Goal: Task Accomplishment & Management: Manage account settings

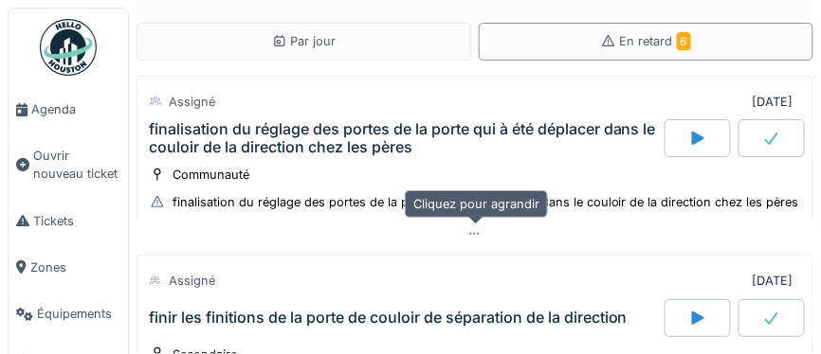
scroll to position [545, 0]
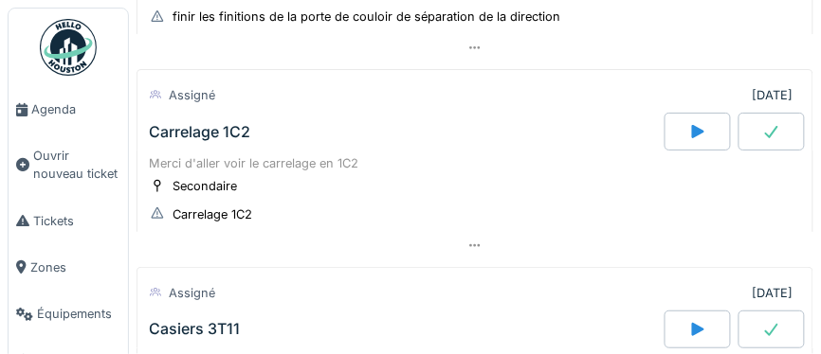
click at [778, 132] on div at bounding box center [771, 132] width 66 height 38
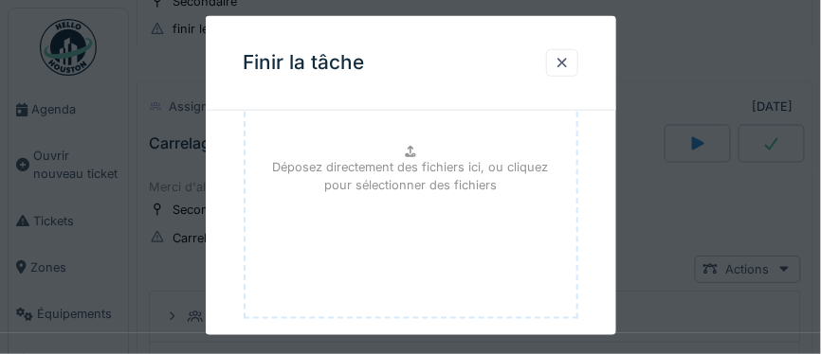
scroll to position [217, 0]
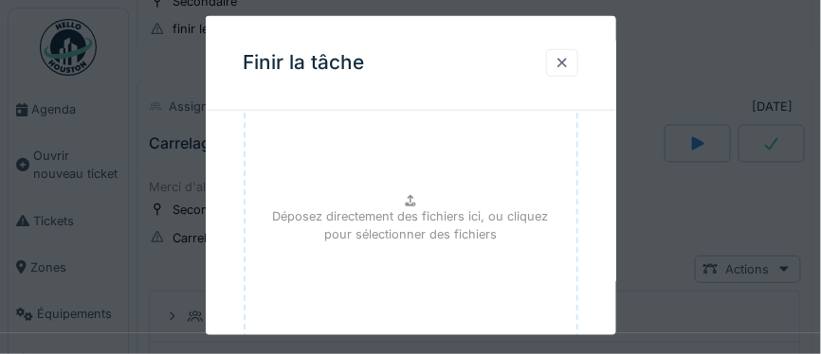
click at [568, 59] on div at bounding box center [561, 63] width 15 height 18
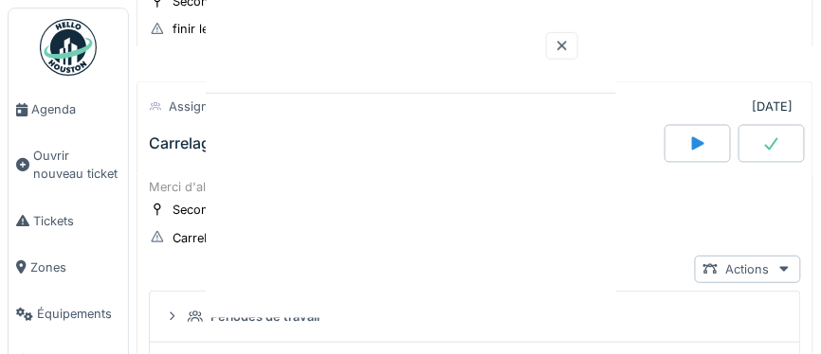
scroll to position [0, 0]
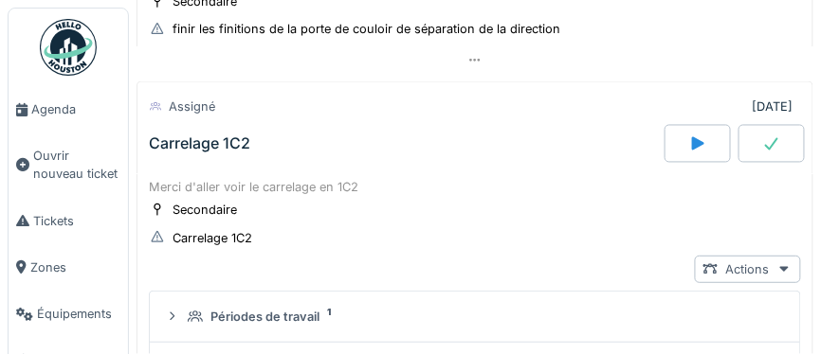
click at [694, 141] on icon at bounding box center [698, 143] width 12 height 13
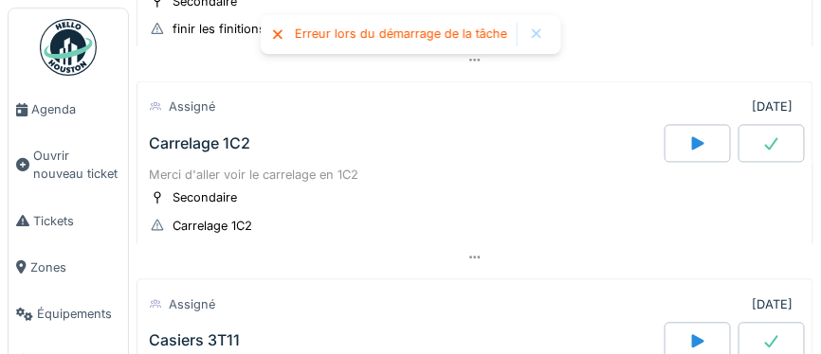
click at [180, 139] on div "Carrelage 1C2" at bounding box center [199, 145] width 101 height 18
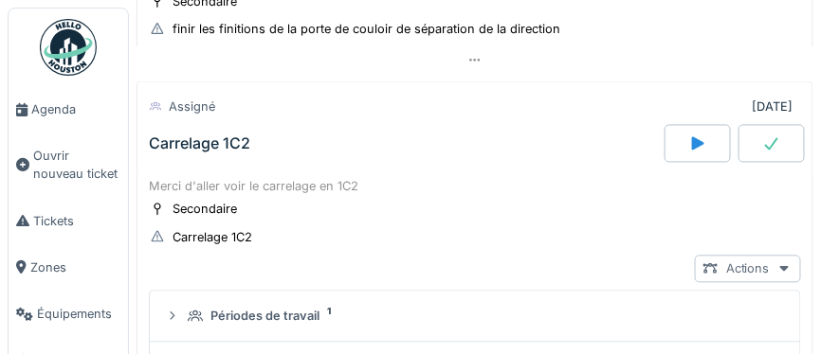
click at [788, 263] on icon at bounding box center [784, 269] width 15 height 12
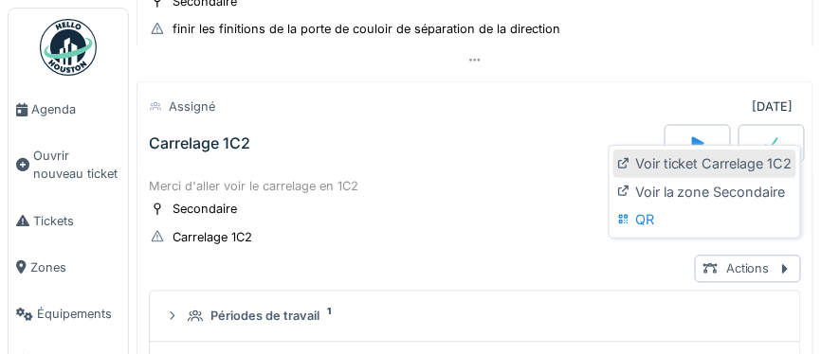
click at [657, 171] on div "Voir ticket Carrelage 1C2" at bounding box center [704, 164] width 183 height 28
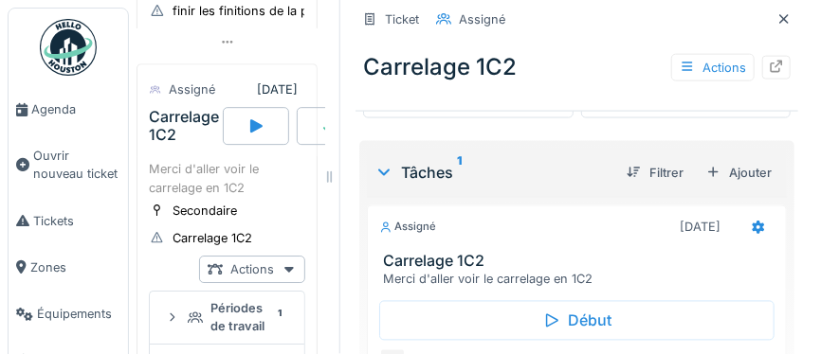
scroll to position [432, 0]
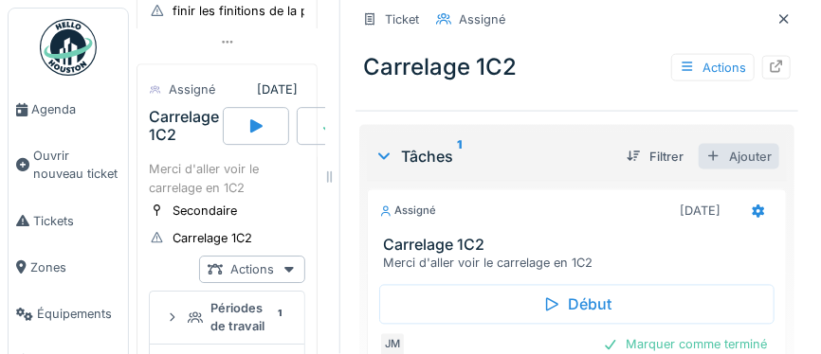
click at [764, 161] on div "Ajouter" at bounding box center [738, 157] width 81 height 26
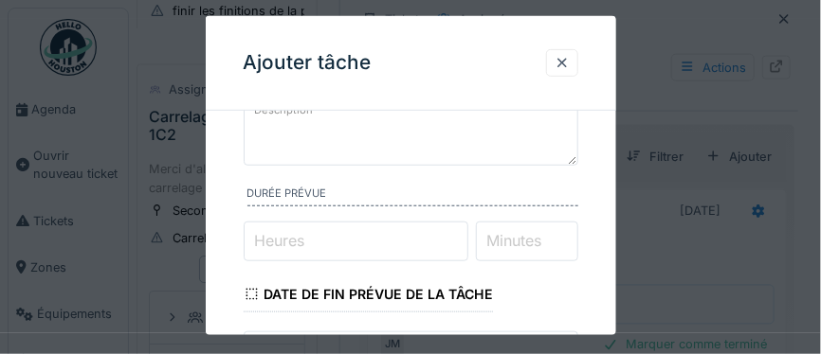
scroll to position [159, 0]
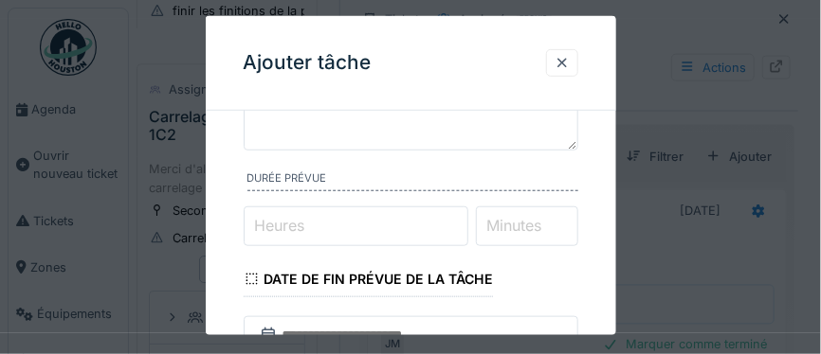
click at [283, 226] on label "Heures" at bounding box center [280, 225] width 58 height 23
click at [283, 226] on input "Heures" at bounding box center [356, 227] width 225 height 40
type input "*"
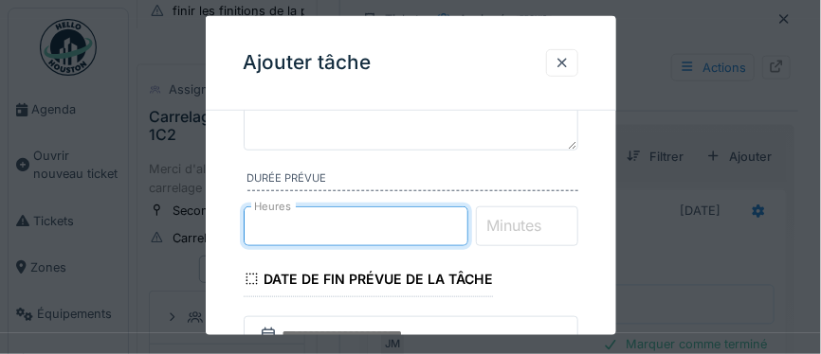
type input "*"
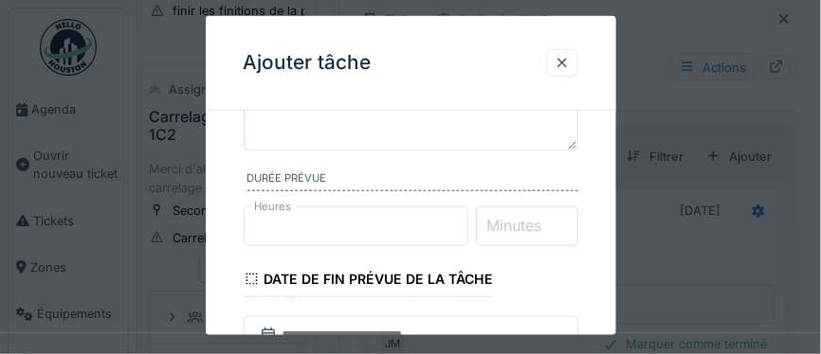
click at [502, 223] on label "Minutes" at bounding box center [514, 225] width 63 height 23
click at [502, 223] on input "Minutes" at bounding box center [527, 227] width 102 height 40
type input "*"
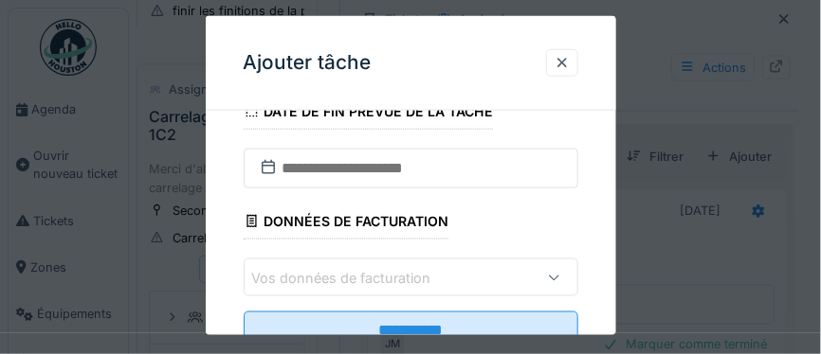
scroll to position [339, 0]
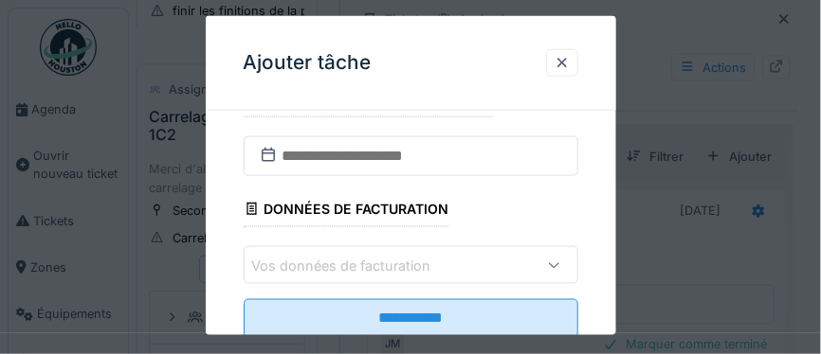
type input "**"
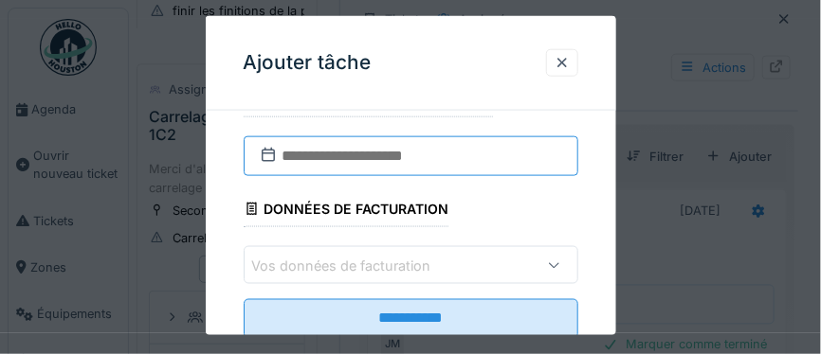
click at [385, 156] on input "text" at bounding box center [411, 156] width 335 height 40
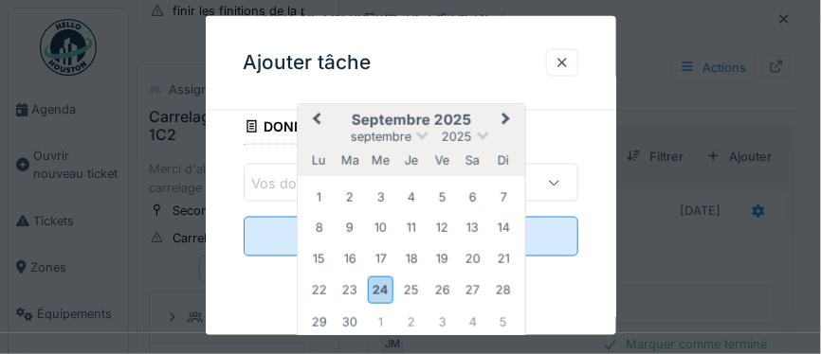
scroll to position [425, 0]
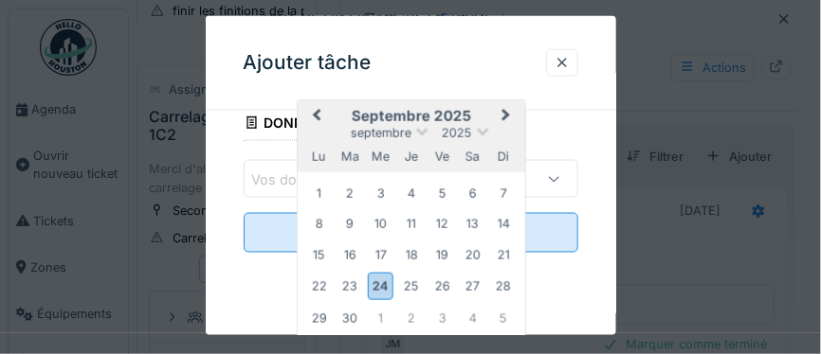
type input "**********"
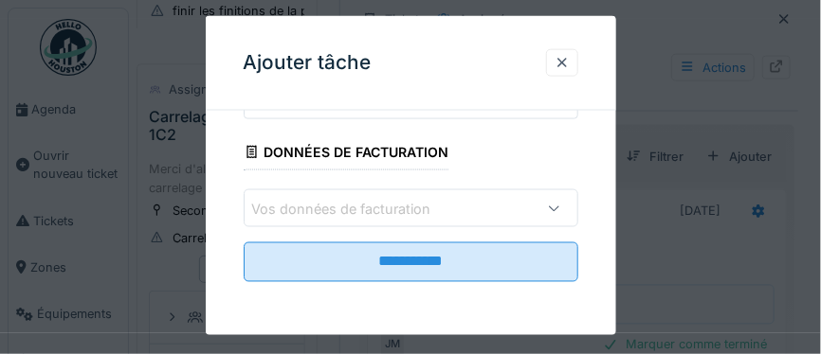
click at [557, 280] on div "**********" at bounding box center [411, 33] width 410 height 606
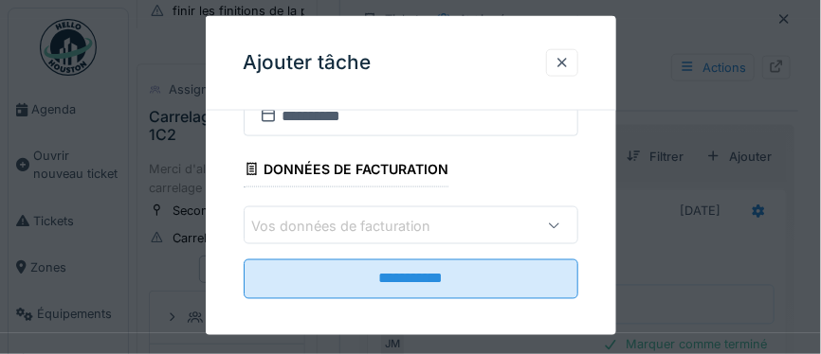
scroll to position [391, 0]
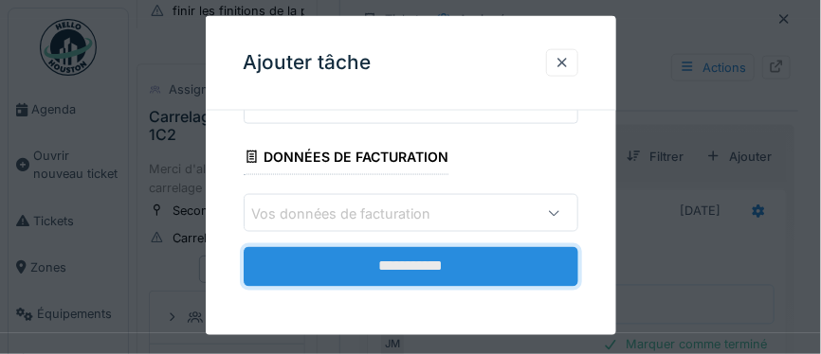
click at [391, 266] on input "**********" at bounding box center [411, 267] width 335 height 40
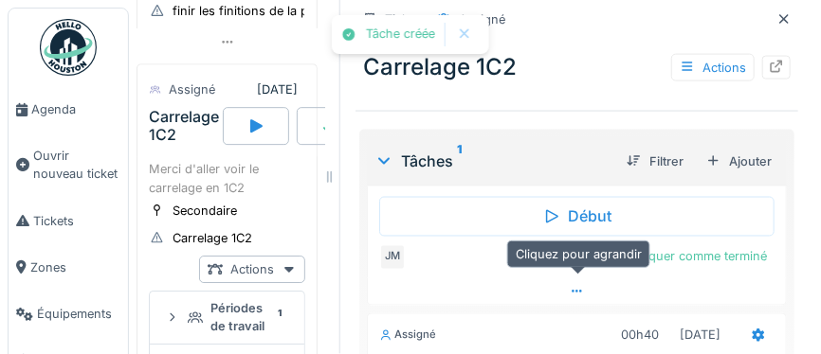
scroll to position [94, 0]
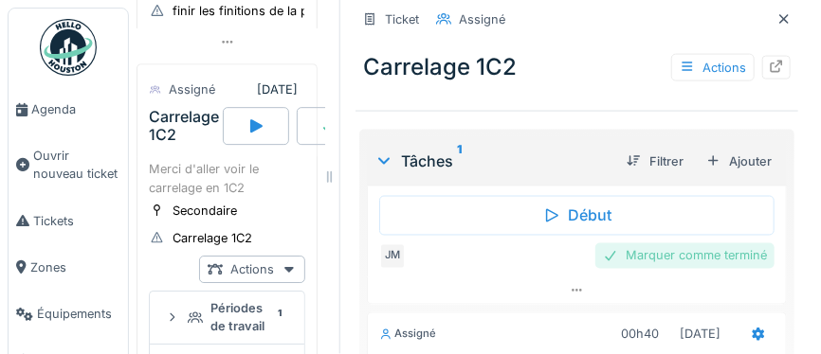
click at [662, 252] on div "Marquer comme terminé" at bounding box center [684, 257] width 179 height 26
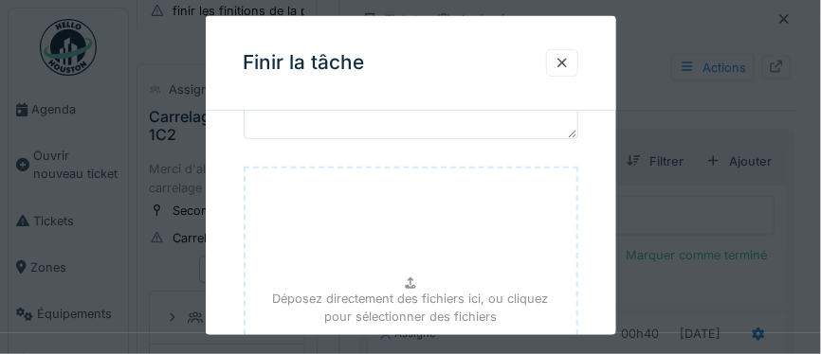
scroll to position [371, 0]
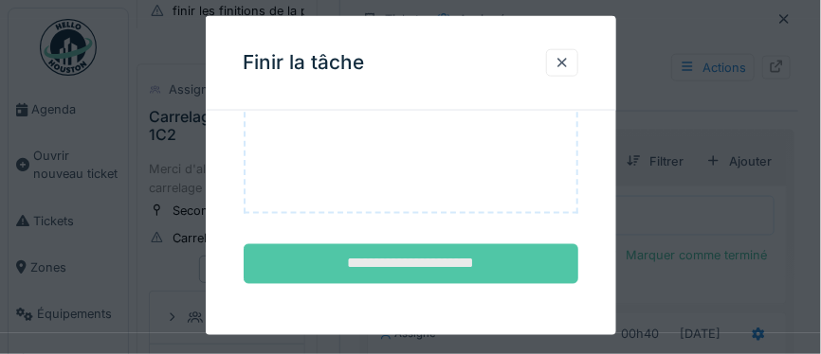
click at [471, 270] on input "**********" at bounding box center [411, 264] width 335 height 40
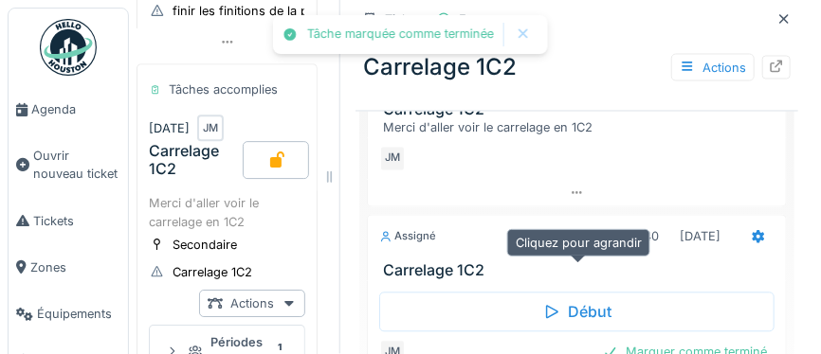
scroll to position [631, 0]
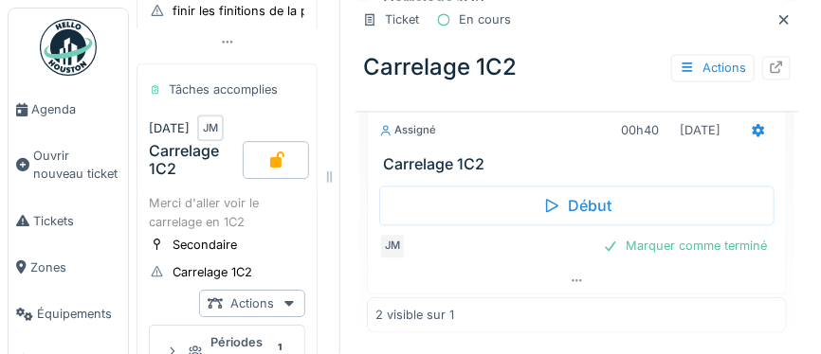
click at [708, 239] on div "Marquer comme terminé" at bounding box center [684, 246] width 179 height 26
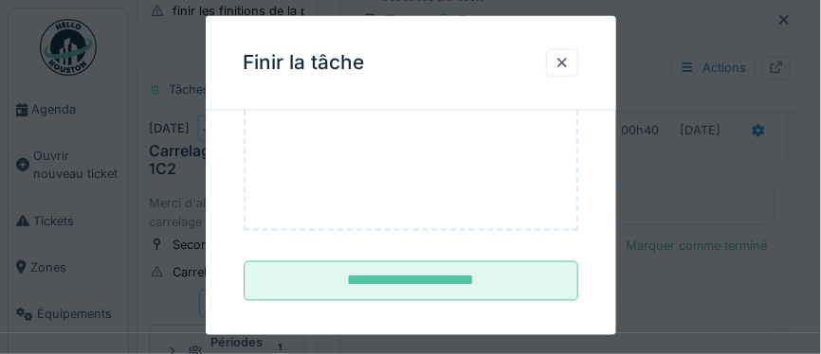
scroll to position [365, 0]
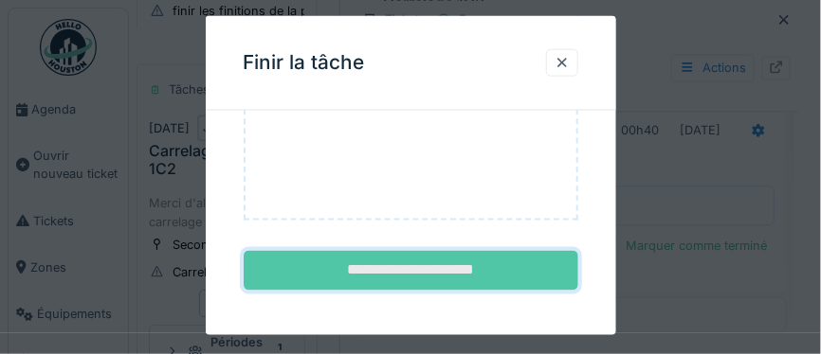
click at [409, 271] on input "**********" at bounding box center [411, 271] width 335 height 40
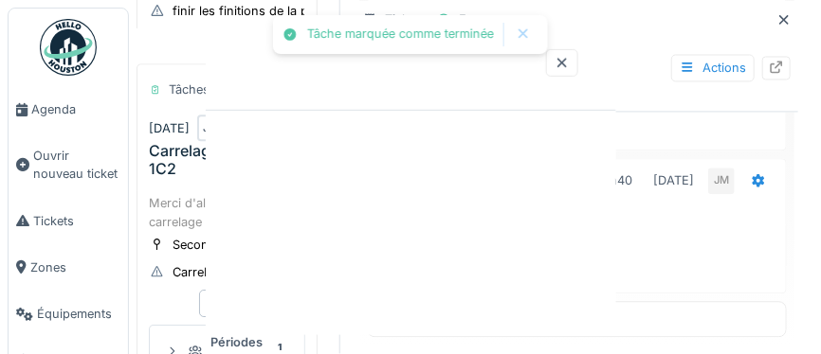
scroll to position [0, 0]
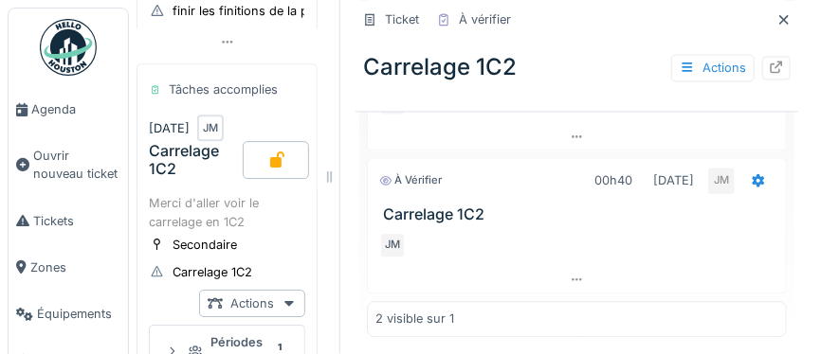
click at [74, 48] on img at bounding box center [68, 47] width 57 height 57
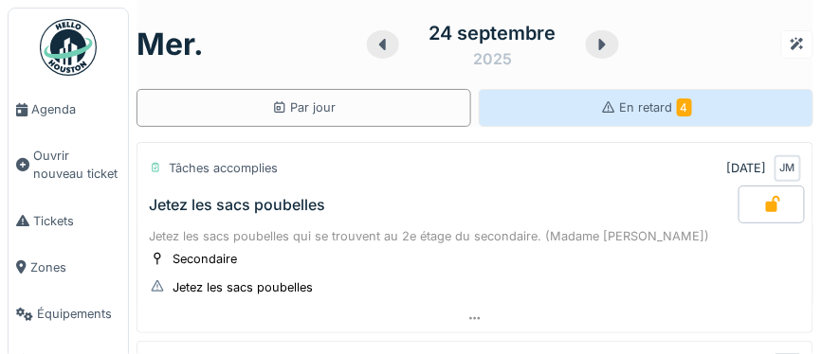
click at [655, 108] on span "En retard 4" at bounding box center [656, 107] width 72 height 14
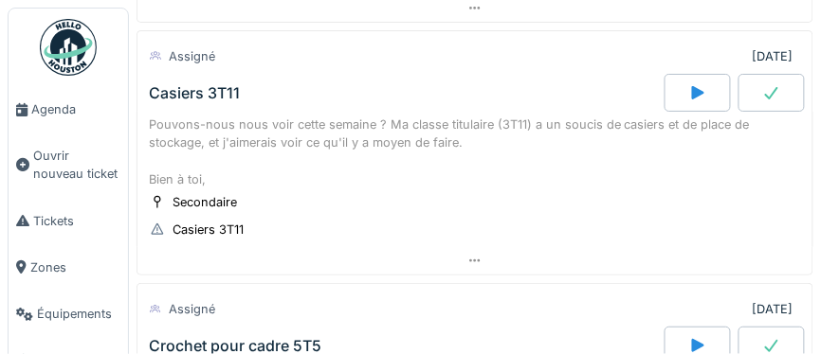
scroll to position [603, 0]
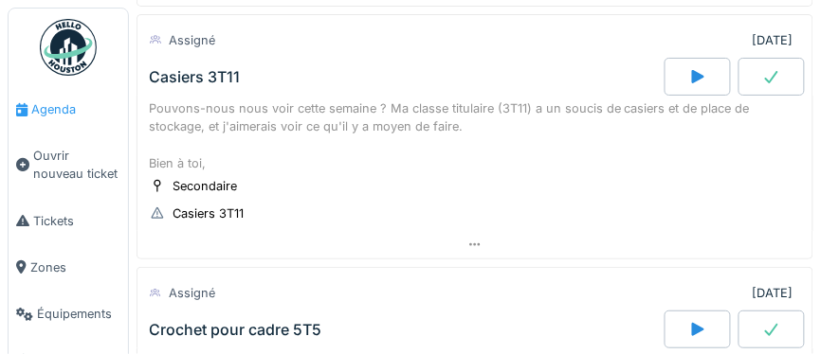
click at [65, 113] on span "Agenda" at bounding box center [75, 109] width 89 height 18
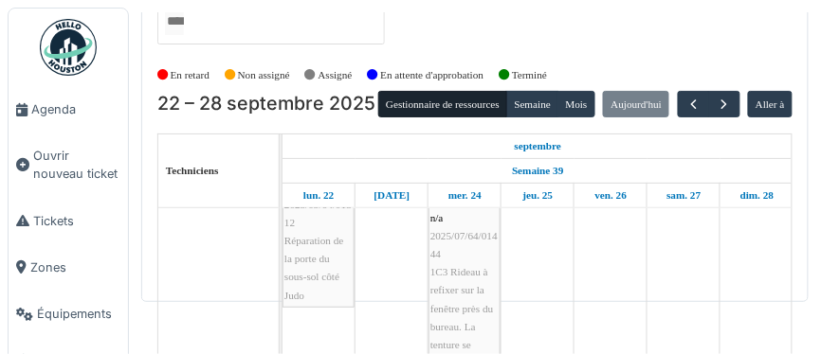
click at [455, 300] on span "1C3 Rideau à refixer sur la fenêtre près du bureau. La tenture se trouve sur l'…" at bounding box center [461, 335] width 63 height 138
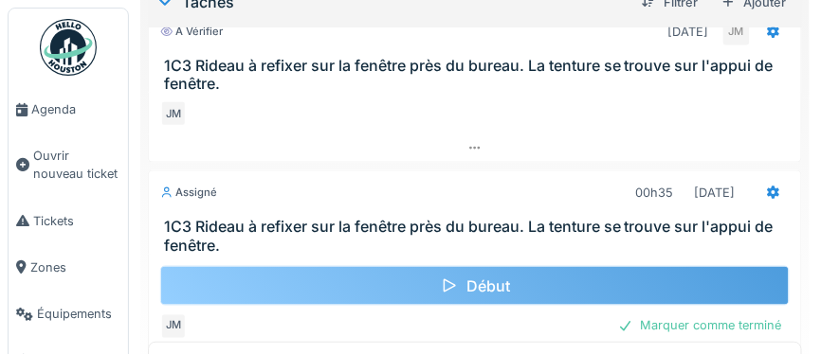
scroll to position [41, 0]
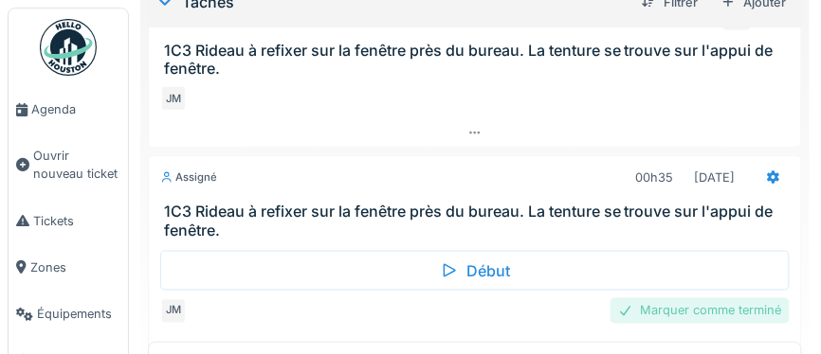
click at [718, 309] on div "Marquer comme terminé" at bounding box center [699, 312] width 179 height 26
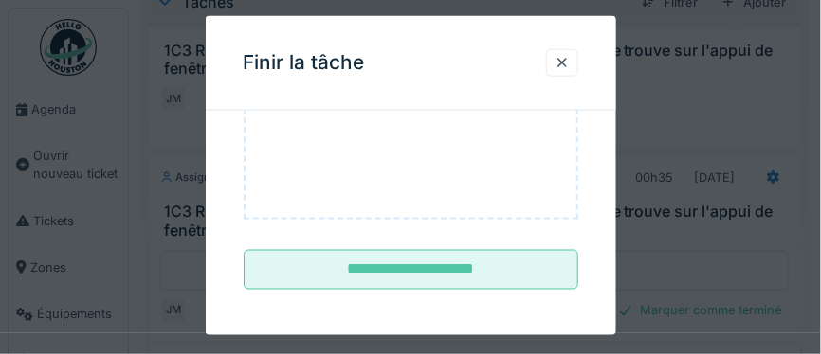
scroll to position [371, 0]
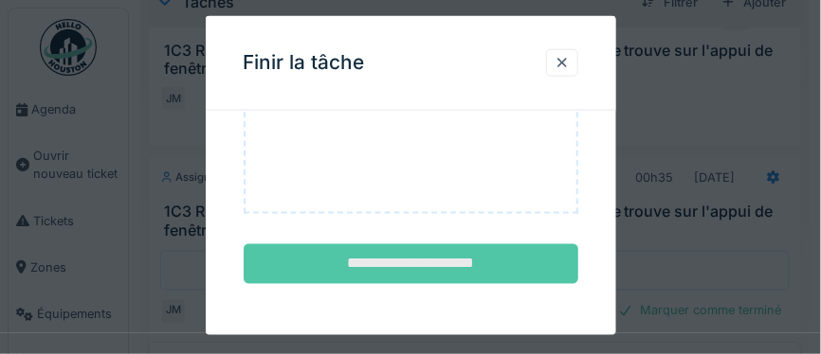
click at [458, 272] on input "**********" at bounding box center [411, 264] width 335 height 40
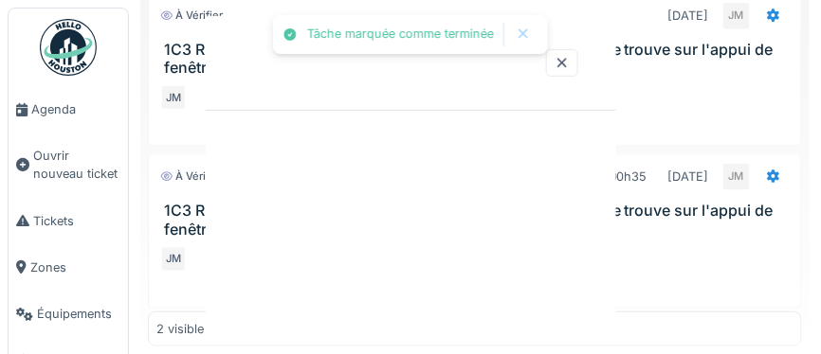
scroll to position [0, 0]
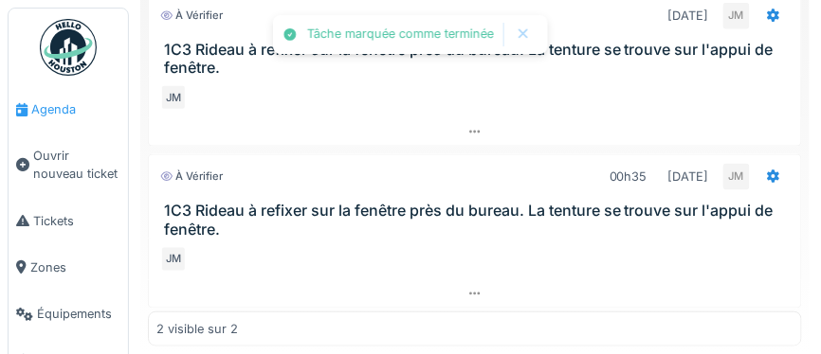
click at [44, 108] on span "Agenda" at bounding box center [75, 109] width 89 height 18
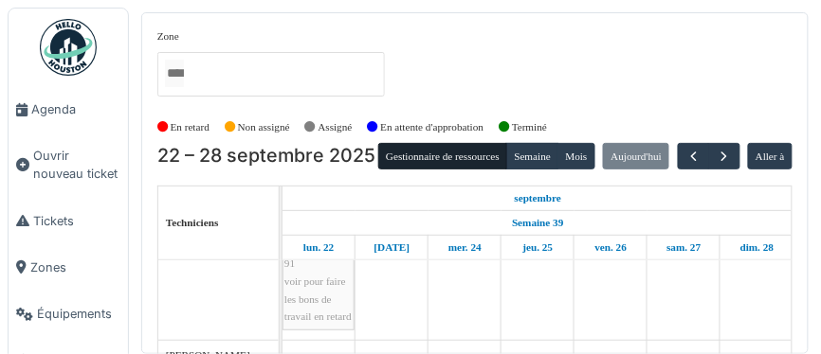
scroll to position [606, 0]
